Goal: Navigation & Orientation: Understand site structure

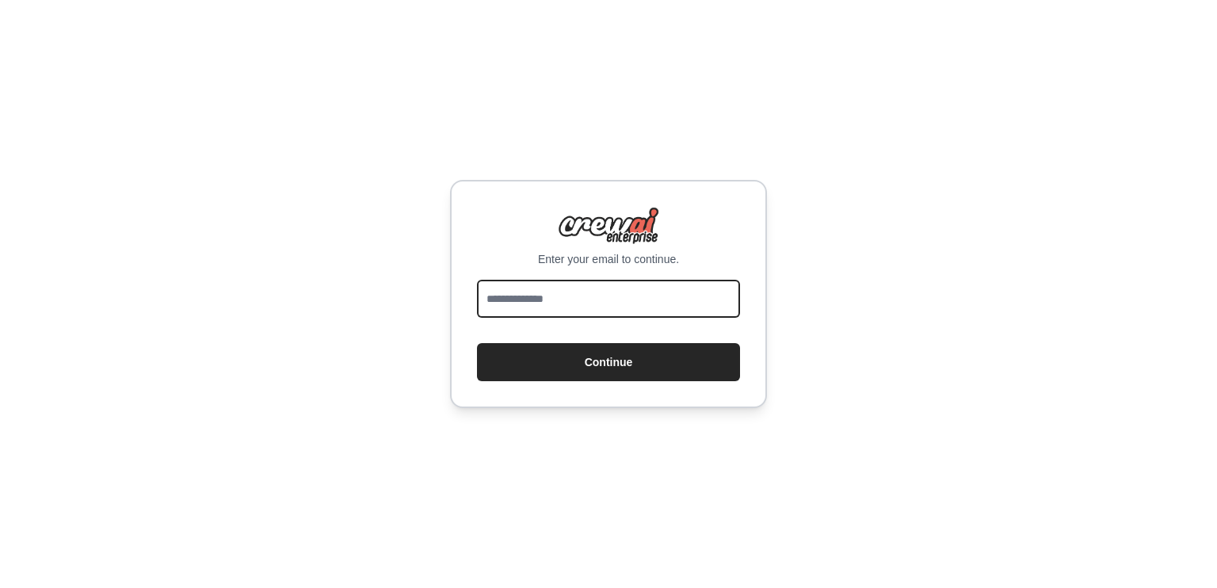
drag, startPoint x: 0, startPoint y: 0, endPoint x: 681, endPoint y: 291, distance: 740.3
click at [681, 291] on input "email" at bounding box center [608, 299] width 263 height 38
click at [854, 226] on div "Enter your email to continue. Continue" at bounding box center [608, 294] width 1217 height 588
click at [583, 269] on div "Enter your email to continue. Continue" at bounding box center [608, 294] width 317 height 228
click at [573, 283] on input "email" at bounding box center [608, 299] width 263 height 38
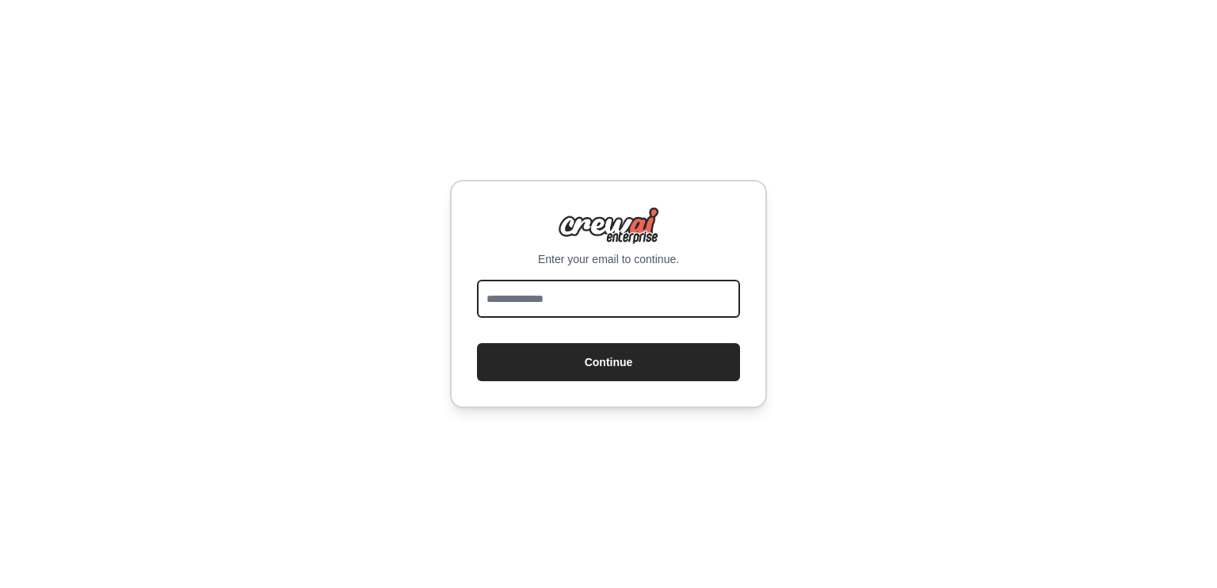
type input "**********"
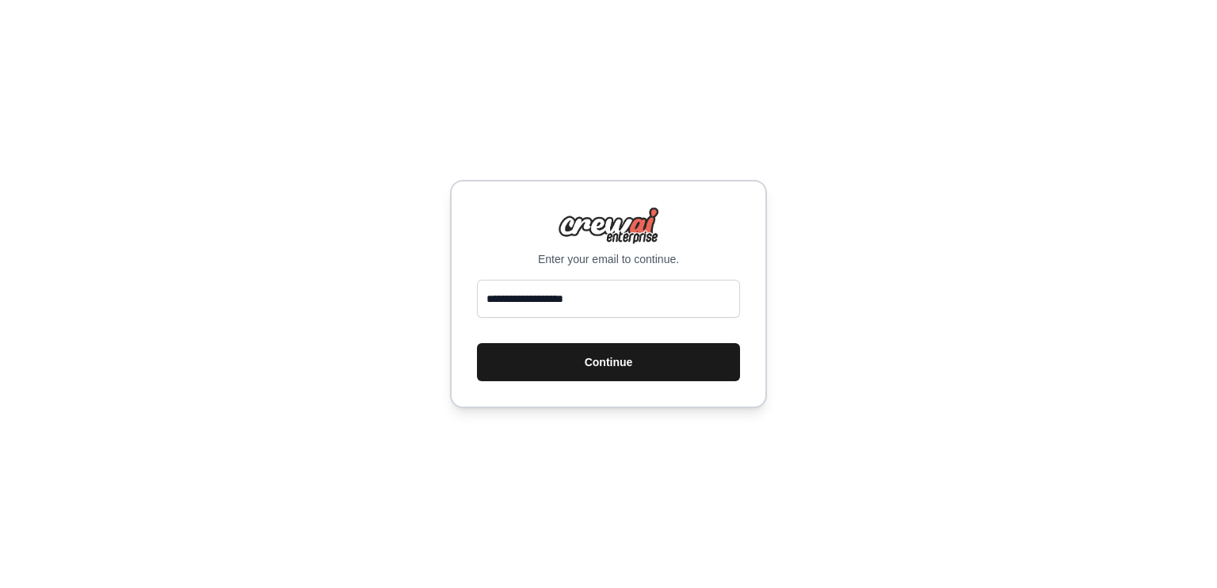
click at [596, 371] on button "Continue" at bounding box center [608, 362] width 263 height 38
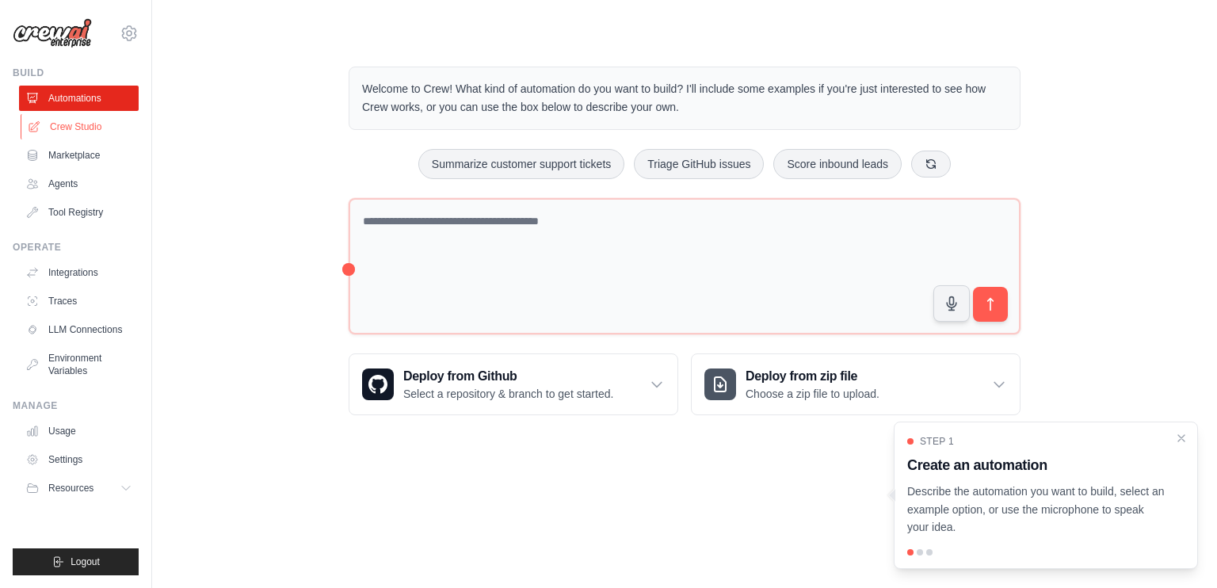
click at [101, 128] on link "Crew Studio" at bounding box center [81, 126] width 120 height 25
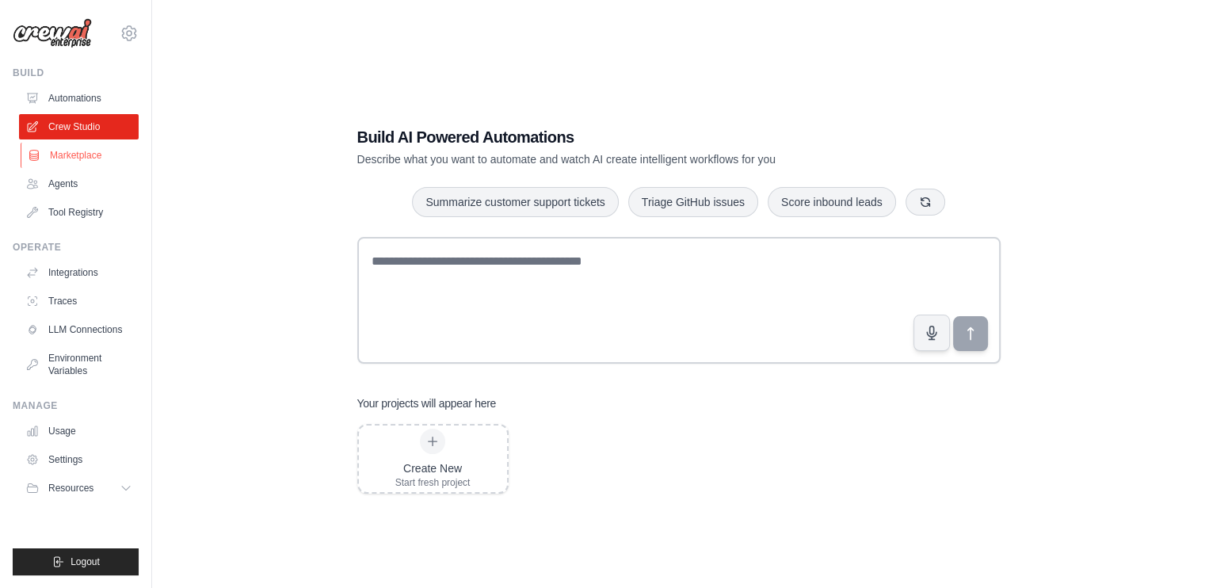
click at [90, 162] on link "Marketplace" at bounding box center [81, 155] width 120 height 25
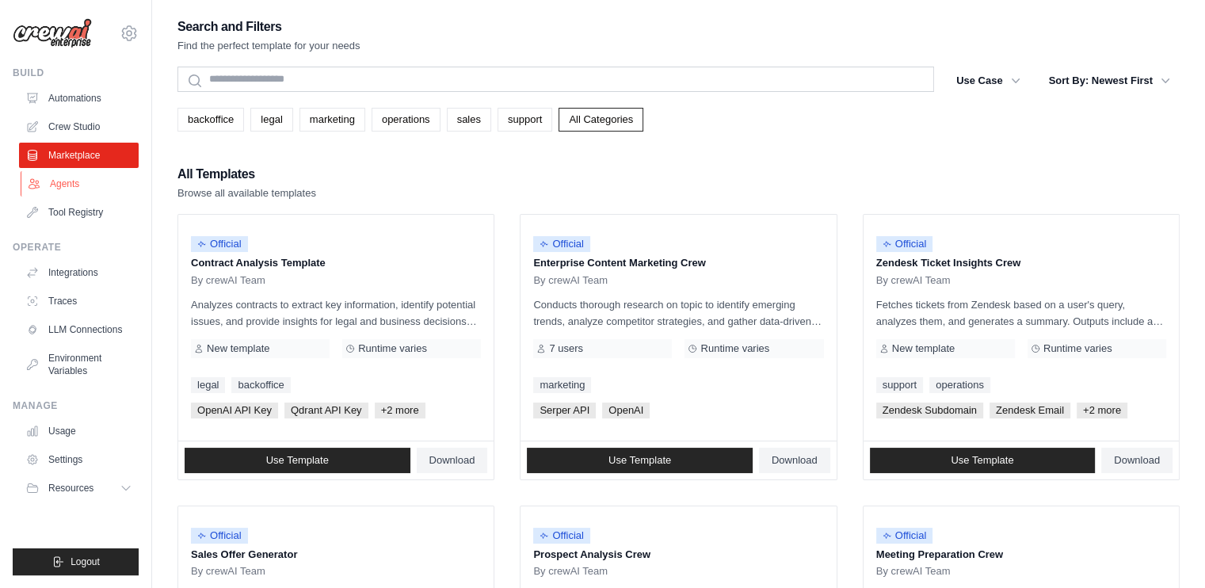
click at [76, 188] on link "Agents" at bounding box center [81, 183] width 120 height 25
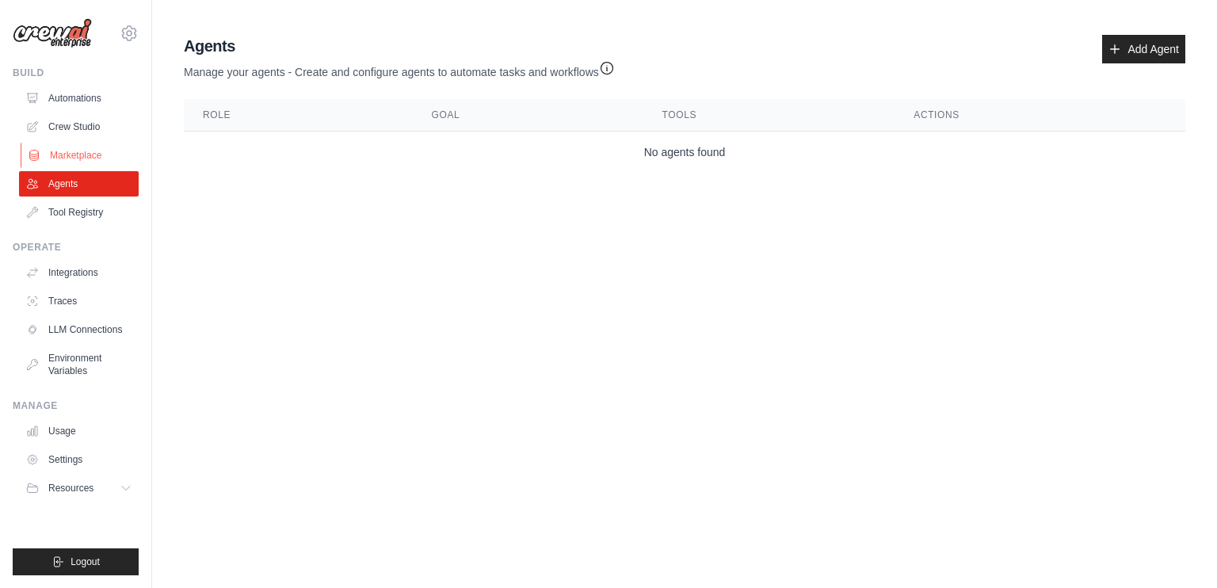
click at [89, 160] on link "Marketplace" at bounding box center [81, 155] width 120 height 25
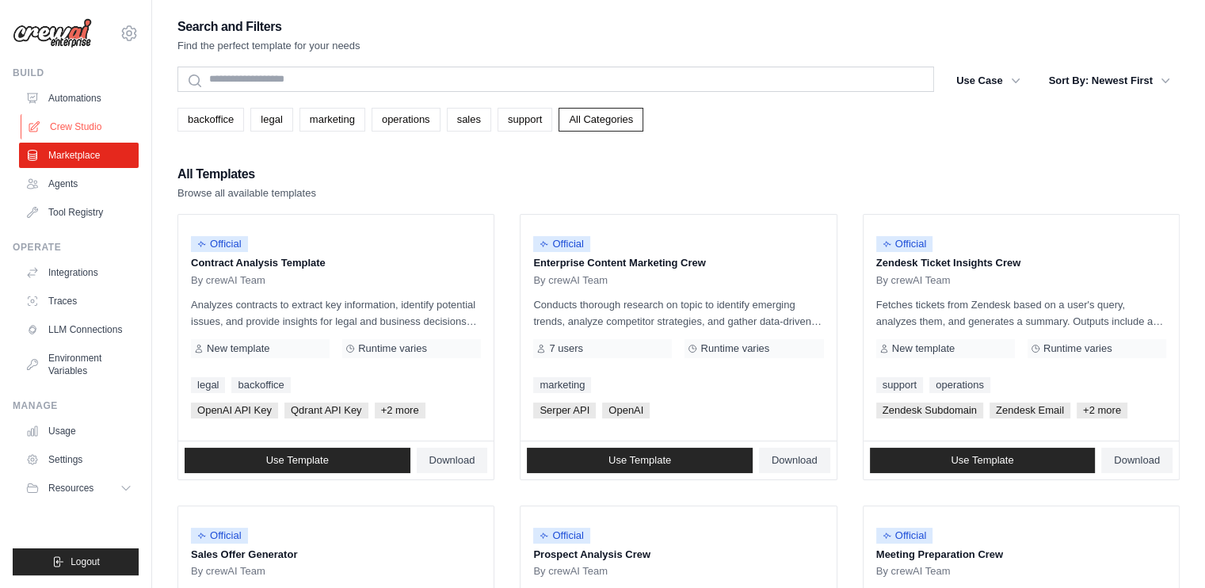
click at [92, 134] on link "Crew Studio" at bounding box center [81, 126] width 120 height 25
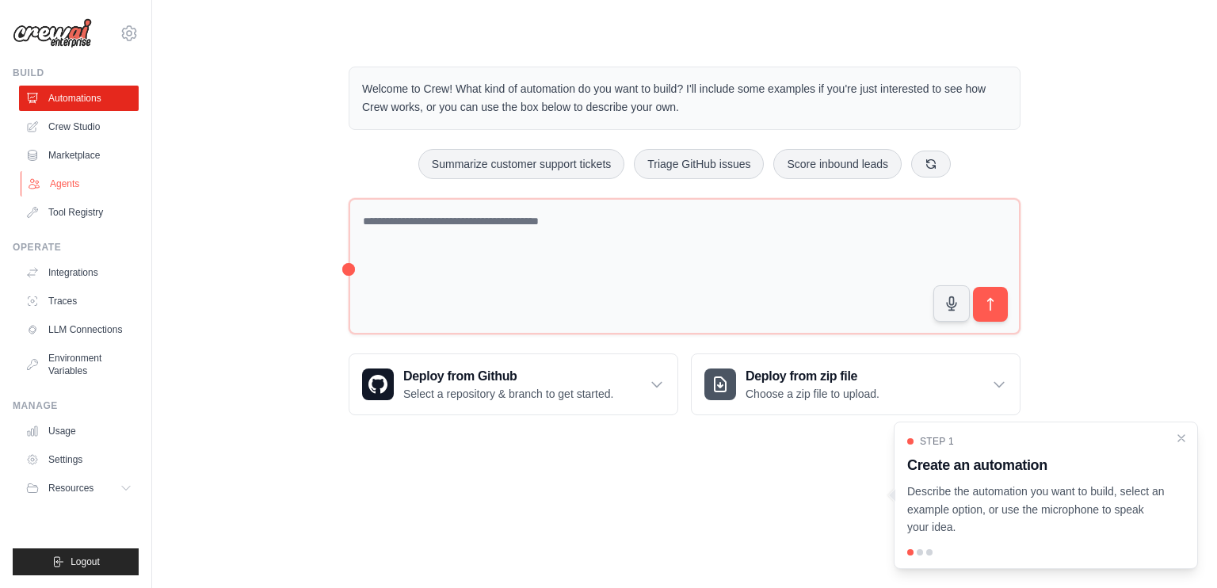
click at [77, 189] on link "Agents" at bounding box center [81, 183] width 120 height 25
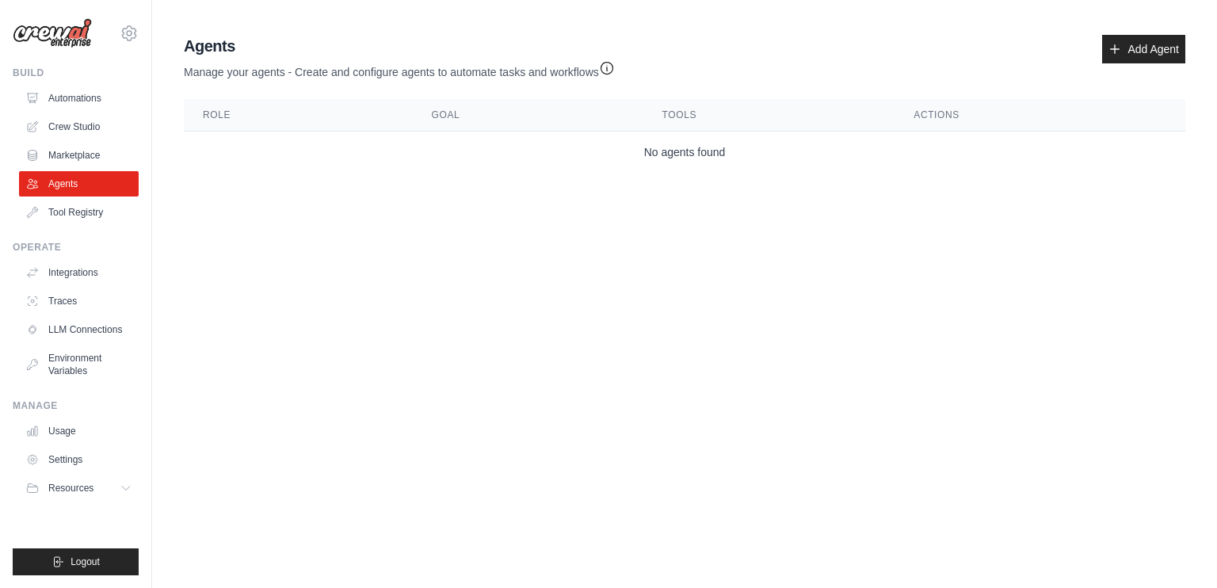
click at [81, 226] on ul "Build Automations Crew Studio Marketplace Agents" at bounding box center [76, 321] width 126 height 509
click at [94, 457] on link "Settings" at bounding box center [81, 459] width 120 height 25
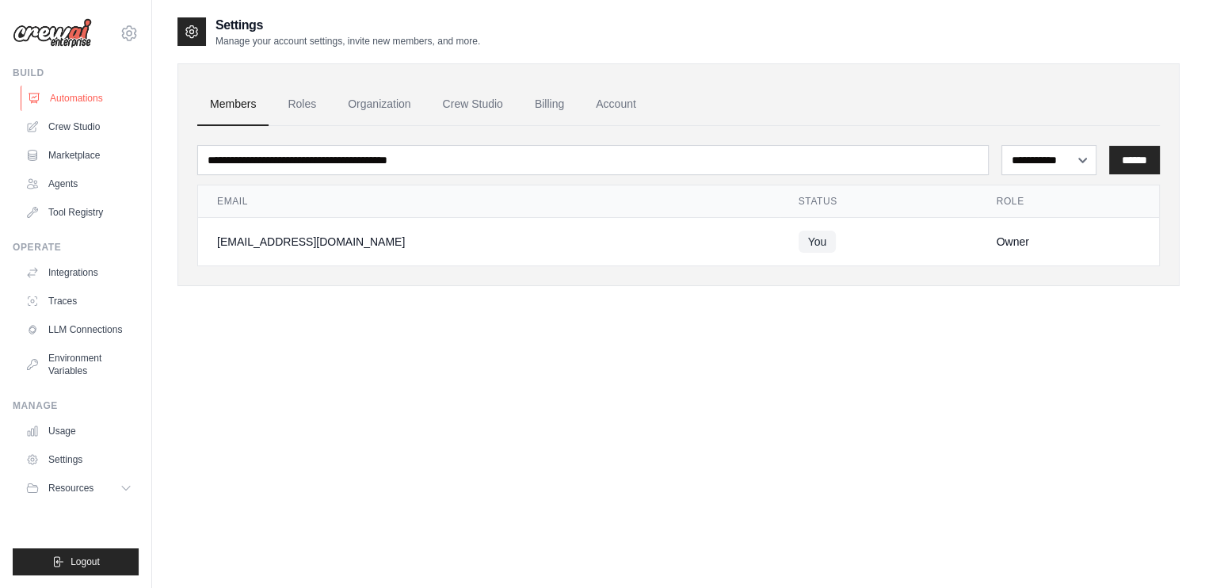
click at [87, 98] on link "Automations" at bounding box center [81, 98] width 120 height 25
